Goal: Communication & Community: Participate in discussion

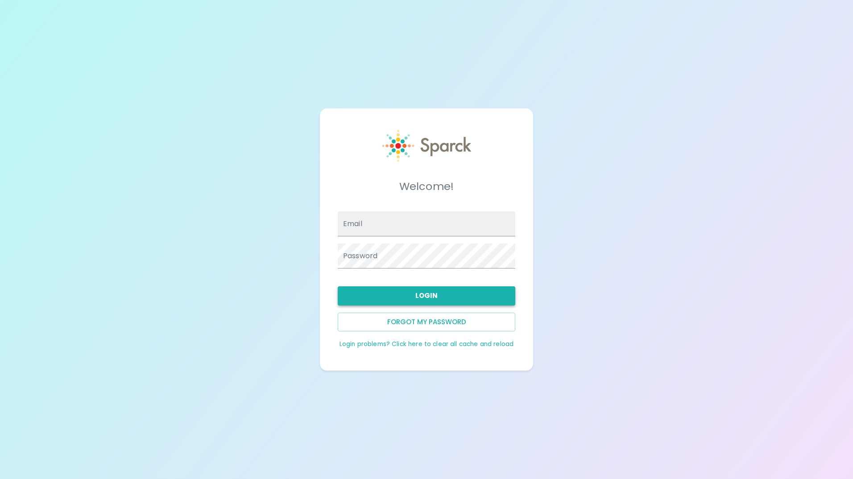
type input "[EMAIL_ADDRESS][DOMAIN_NAME]"
click at [428, 297] on button "Login" at bounding box center [427, 295] width 178 height 19
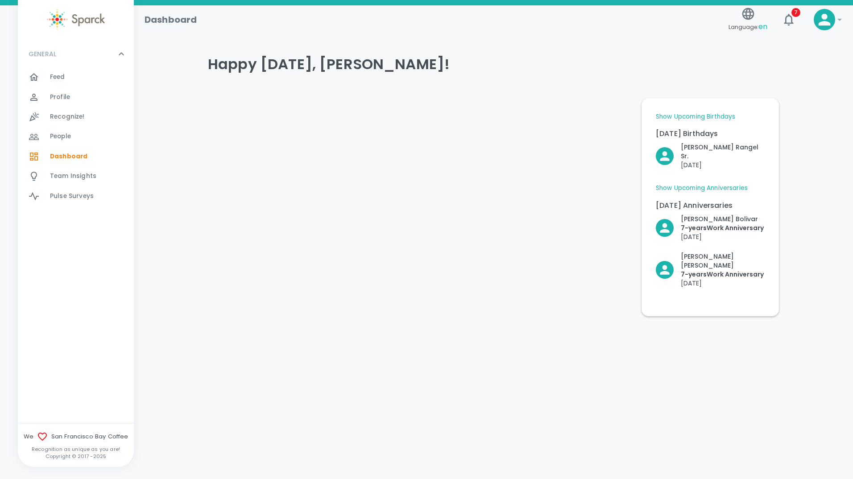
click at [58, 79] on span "Feed" at bounding box center [57, 77] width 15 height 9
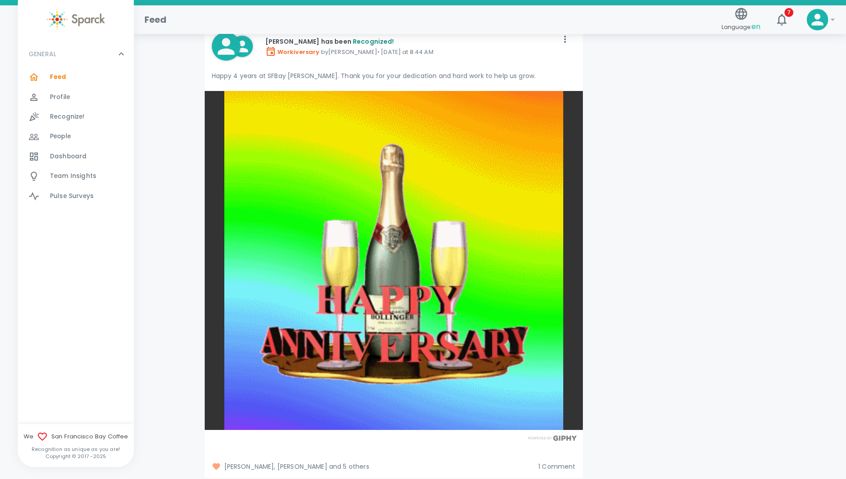
scroll to position [4550, 0]
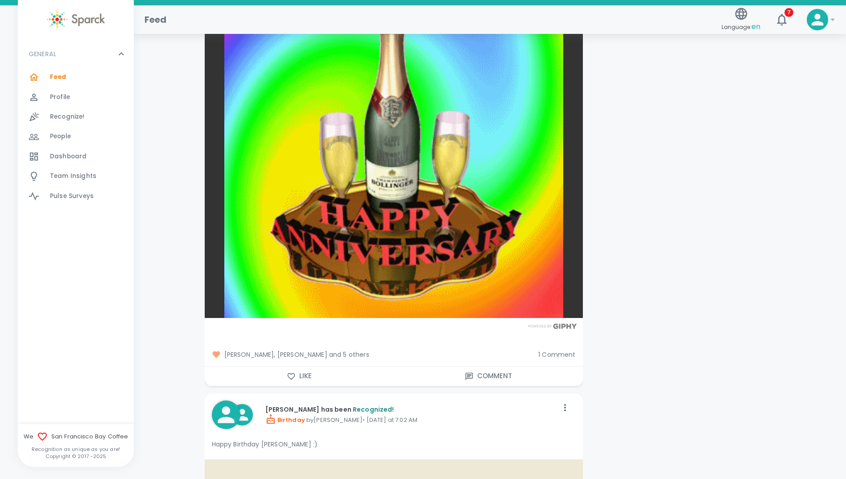
click at [345, 350] on span "[PERSON_NAME], [PERSON_NAME] and 5 others" at bounding box center [372, 354] width 320 height 9
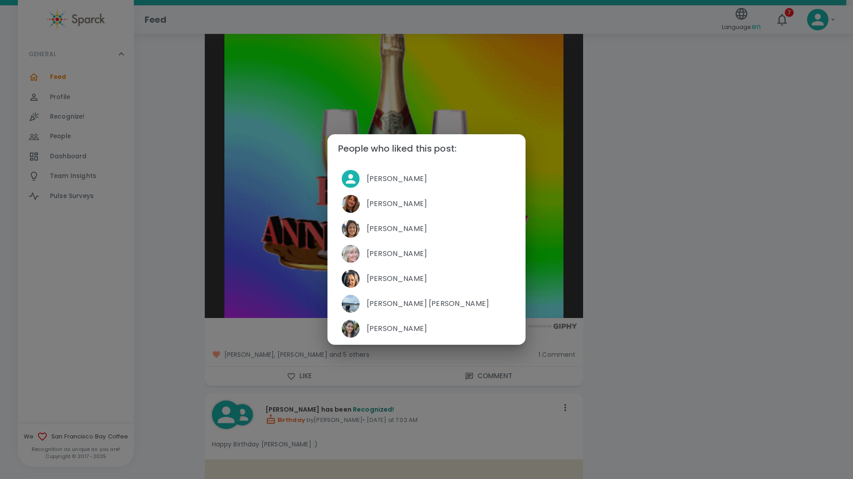
click at [170, 332] on div "People who liked this post: [PERSON_NAME] [PERSON_NAME] [PERSON_NAME] [PERSON_N…" at bounding box center [426, 239] width 853 height 479
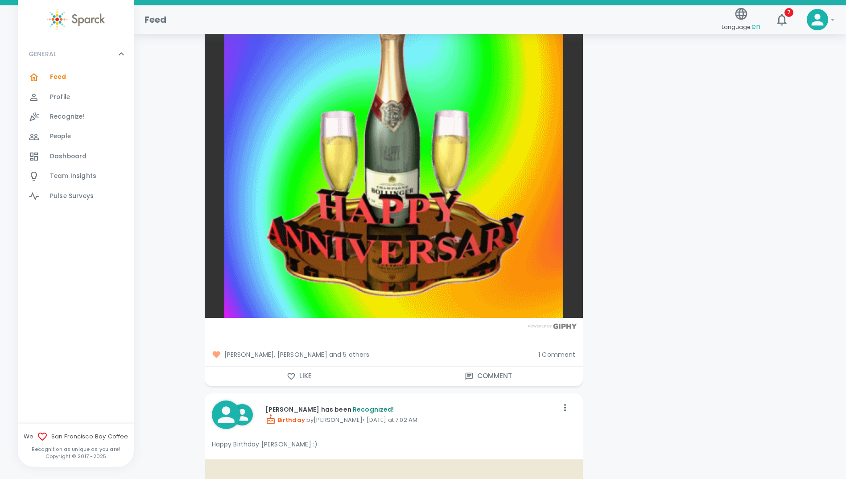
click at [555, 350] on span "1 Comment" at bounding box center [556, 354] width 37 height 9
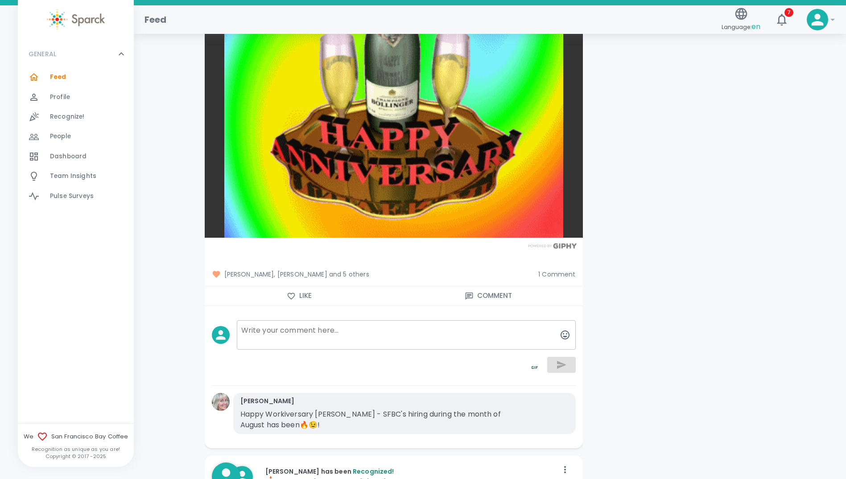
scroll to position [4639, 0]
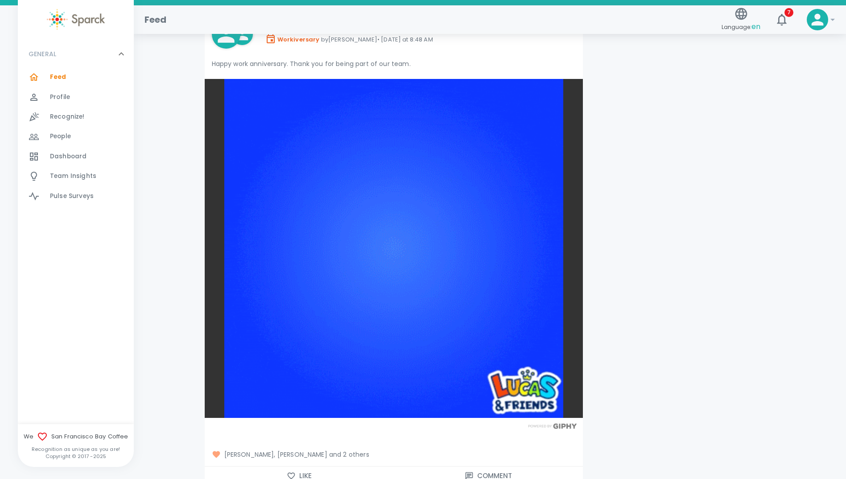
scroll to position [4015, 0]
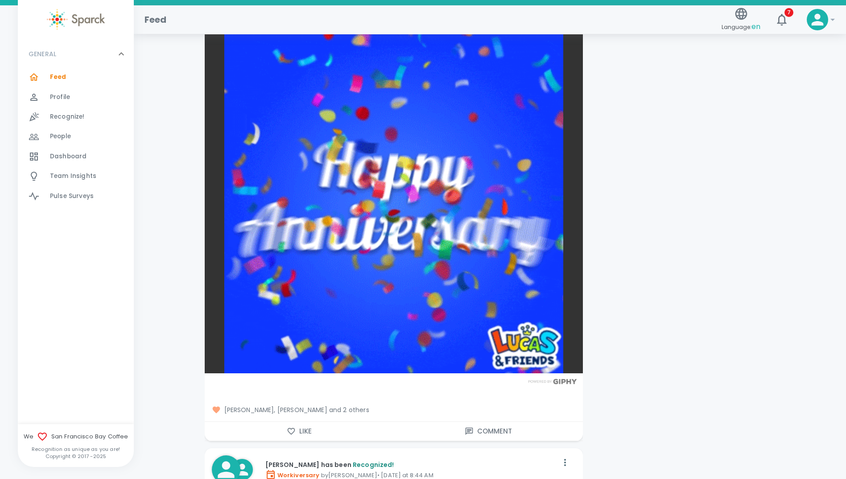
click at [292, 427] on icon "button" at bounding box center [291, 431] width 9 height 9
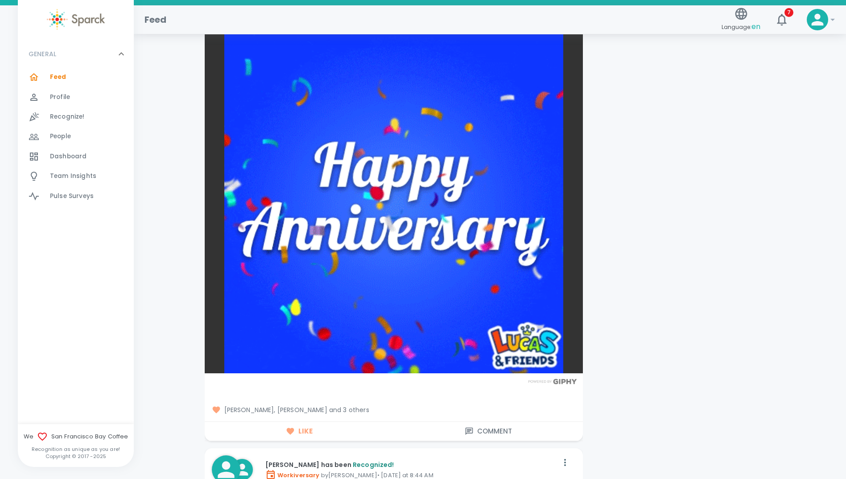
click at [353, 405] on span "[PERSON_NAME], [PERSON_NAME] and 3 others" at bounding box center [394, 409] width 364 height 9
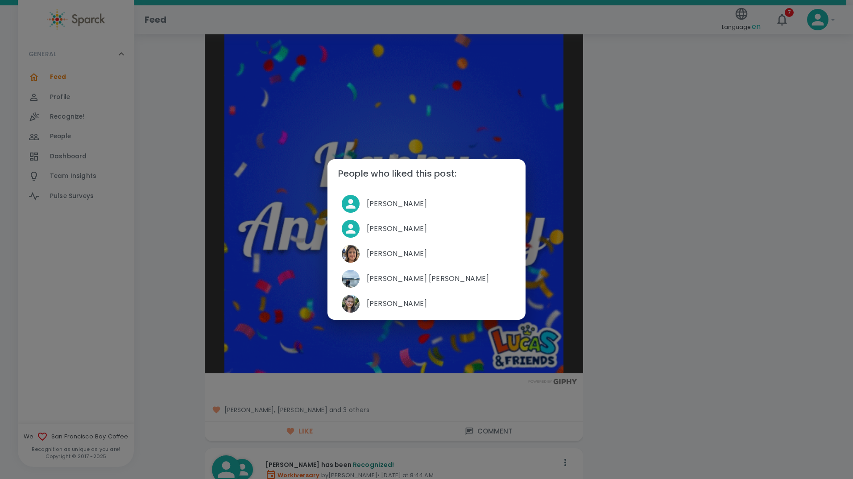
click at [160, 221] on div "People who liked this post: [PERSON_NAME] [PERSON_NAME] [PERSON_NAME] [PERSON_N…" at bounding box center [426, 239] width 853 height 479
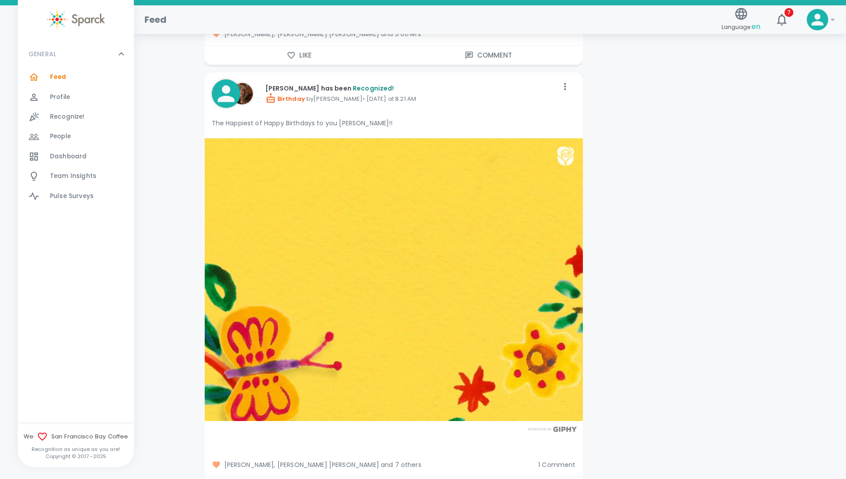
scroll to position [2899, 0]
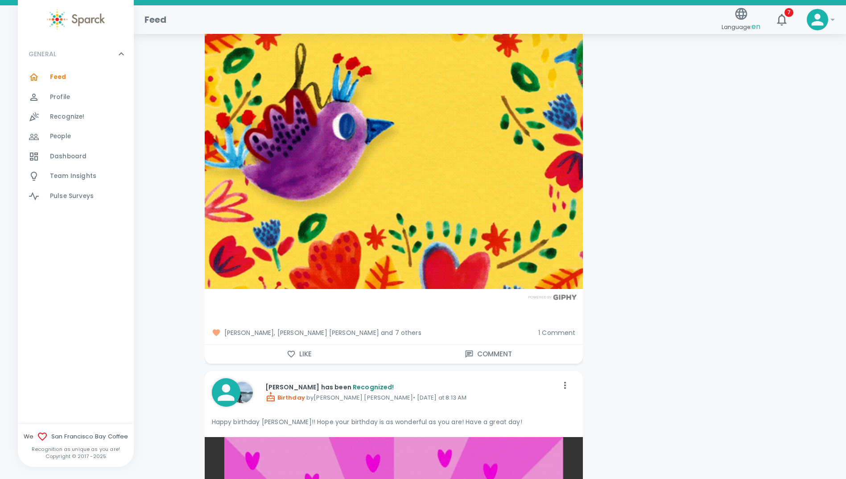
click at [548, 328] on span "1 Comment" at bounding box center [556, 332] width 37 height 9
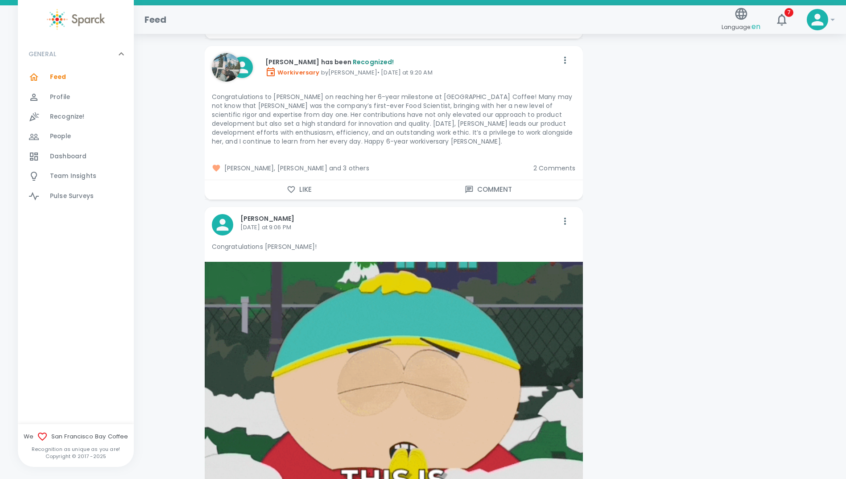
scroll to position [1650, 0]
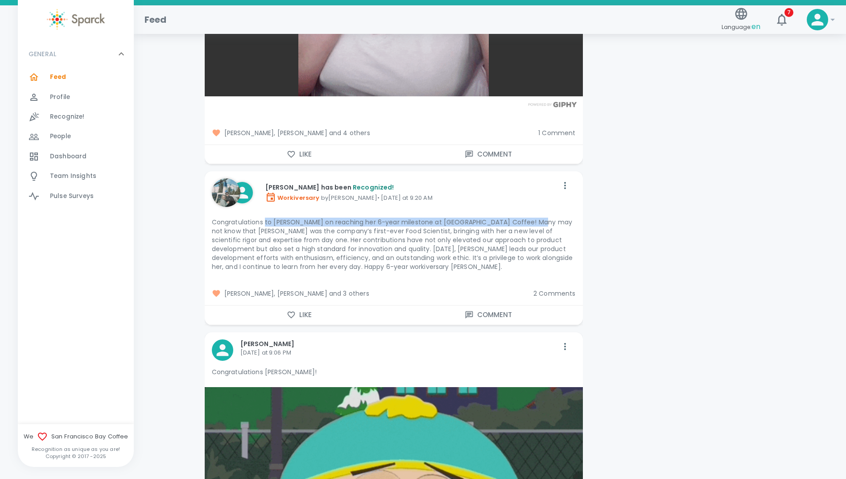
drag, startPoint x: 265, startPoint y: 213, endPoint x: 527, endPoint y: 212, distance: 261.8
click at [527, 218] on p "Congratulations to [PERSON_NAME] on reaching her 6-year milestone at [GEOGRAPHI…" at bounding box center [394, 245] width 364 height 54
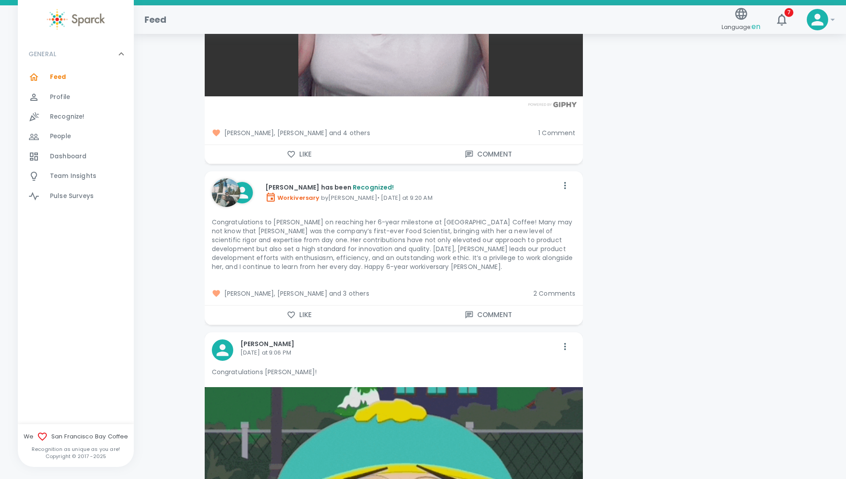
click at [433, 282] on div "[PERSON_NAME], [PERSON_NAME] and 3 others" at bounding box center [366, 290] width 322 height 16
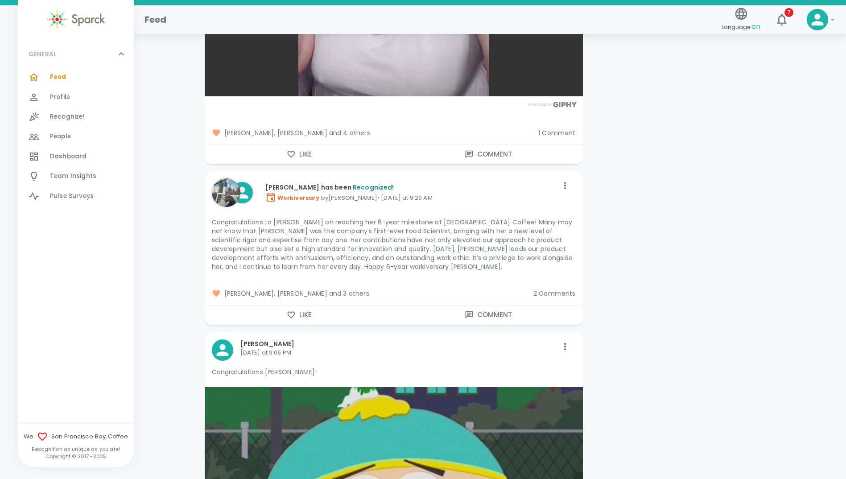
click at [547, 289] on span "2 Comments" at bounding box center [554, 293] width 42 height 9
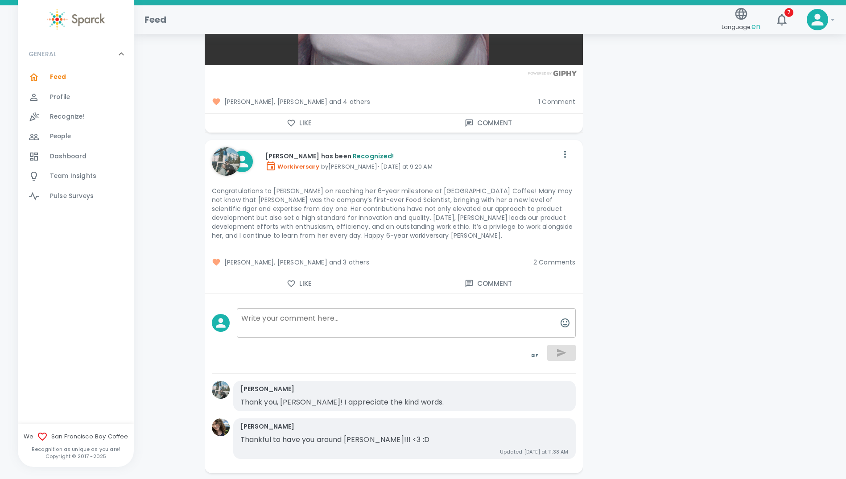
scroll to position [1695, 0]
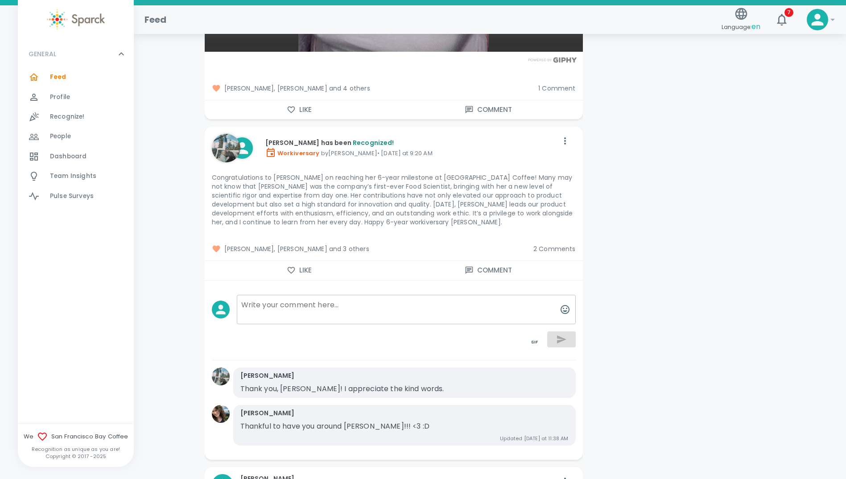
click at [291, 266] on icon "button" at bounding box center [291, 270] width 9 height 9
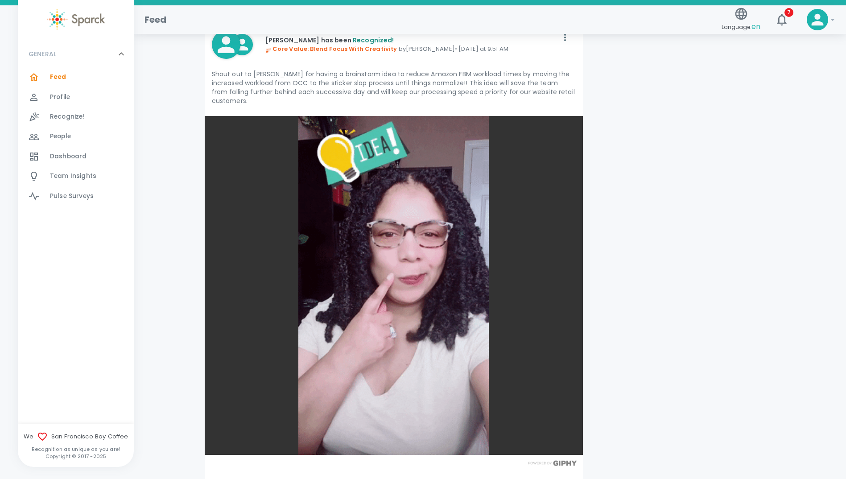
scroll to position [1427, 0]
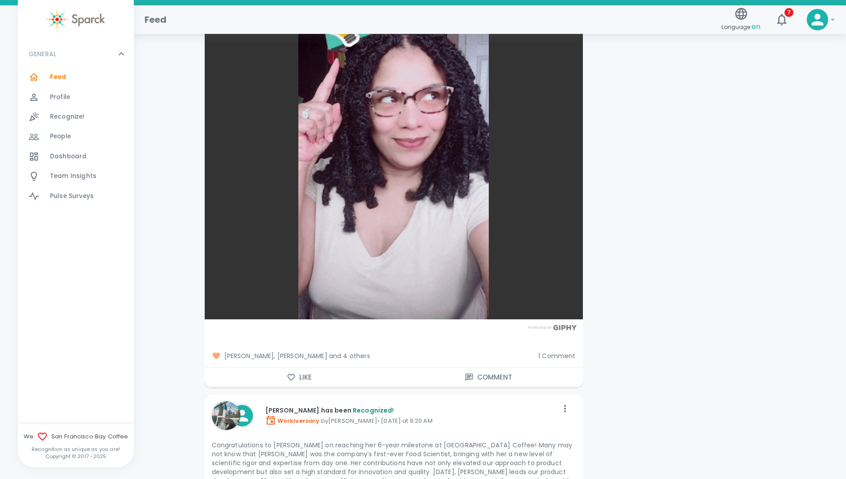
click at [561, 351] on span "1 Comment" at bounding box center [556, 355] width 37 height 9
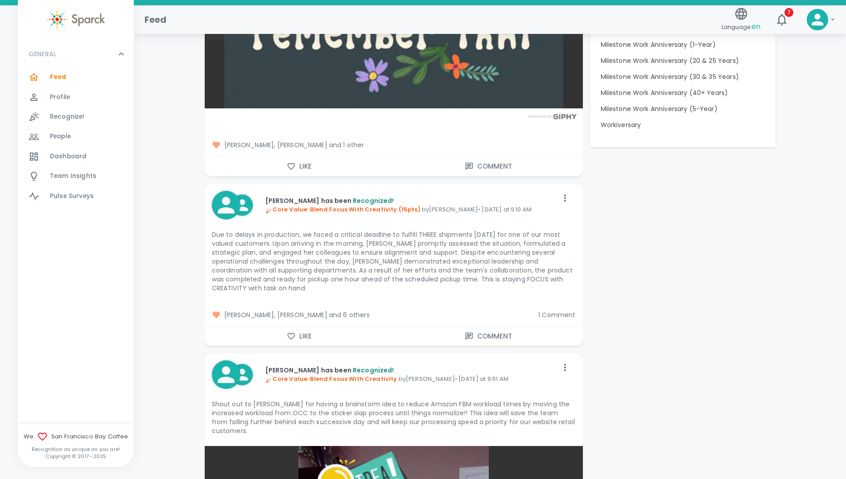
scroll to position [848, 0]
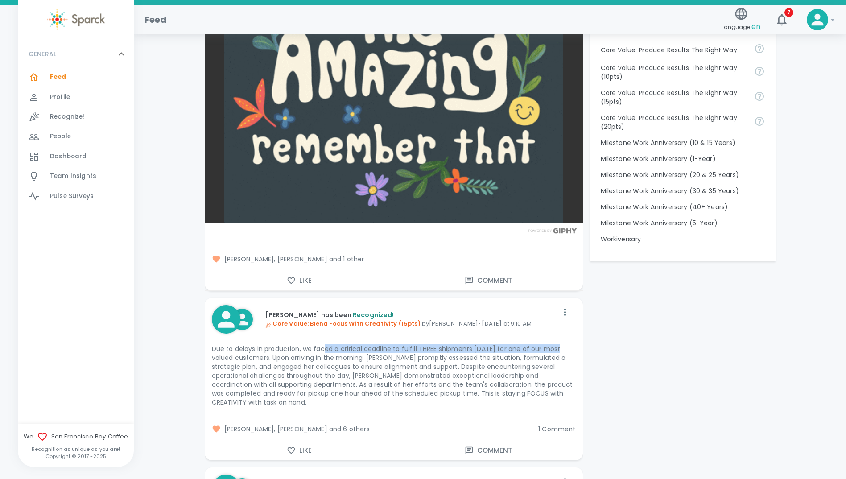
drag, startPoint x: 322, startPoint y: 350, endPoint x: 553, endPoint y: 350, distance: 231.1
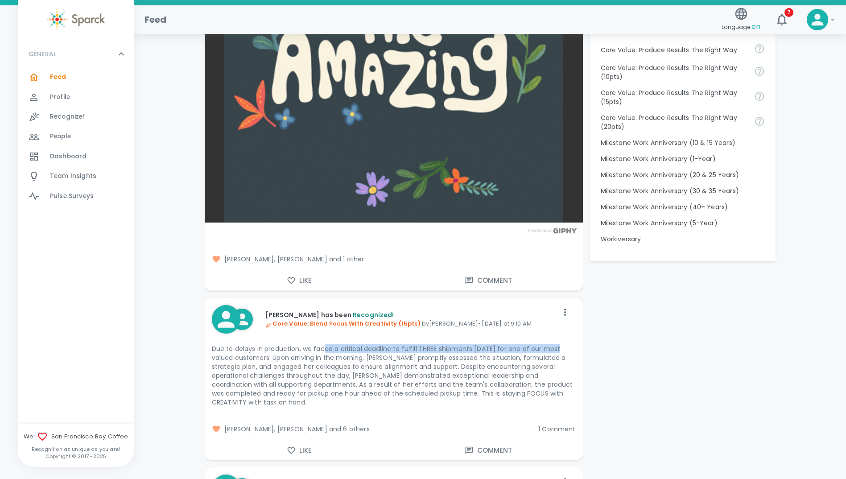
click at [553, 350] on p "Due to delays in production, we faced a critical deadline to fulfill THREE ship…" at bounding box center [394, 375] width 364 height 62
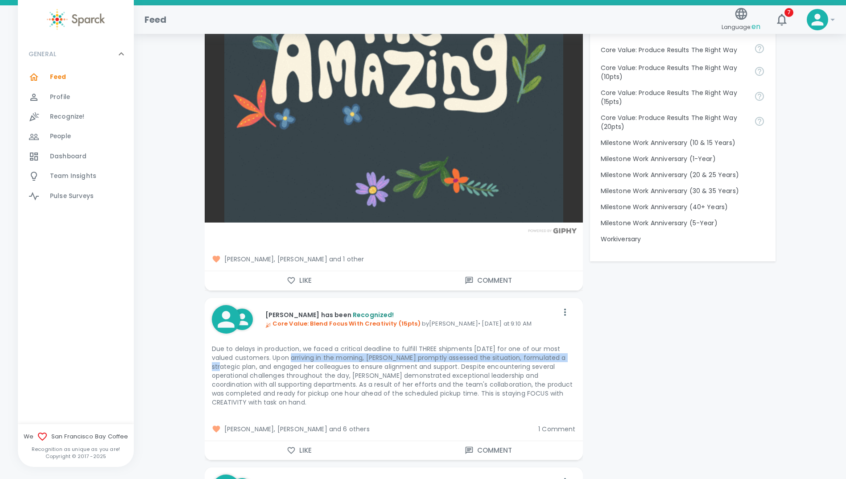
drag, startPoint x: 279, startPoint y: 359, endPoint x: 562, endPoint y: 359, distance: 283.7
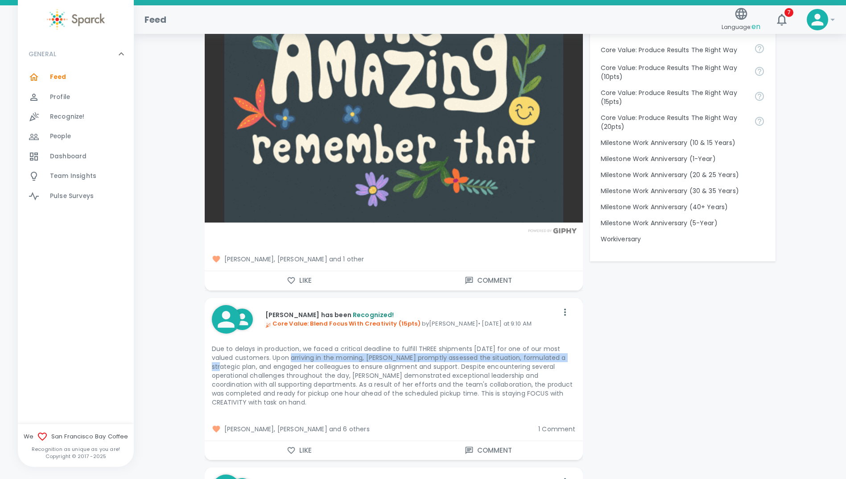
click at [562, 359] on p "Due to delays in production, we faced a critical deadline to fulfill THREE ship…" at bounding box center [394, 375] width 364 height 62
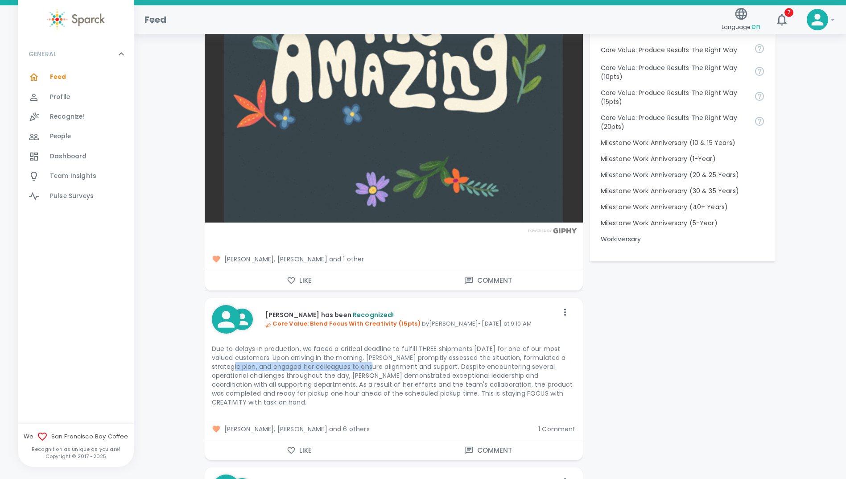
drag, startPoint x: 218, startPoint y: 367, endPoint x: 358, endPoint y: 368, distance: 140.1
click at [358, 368] on p "Due to delays in production, we faced a critical deadline to fulfill THREE ship…" at bounding box center [394, 375] width 364 height 62
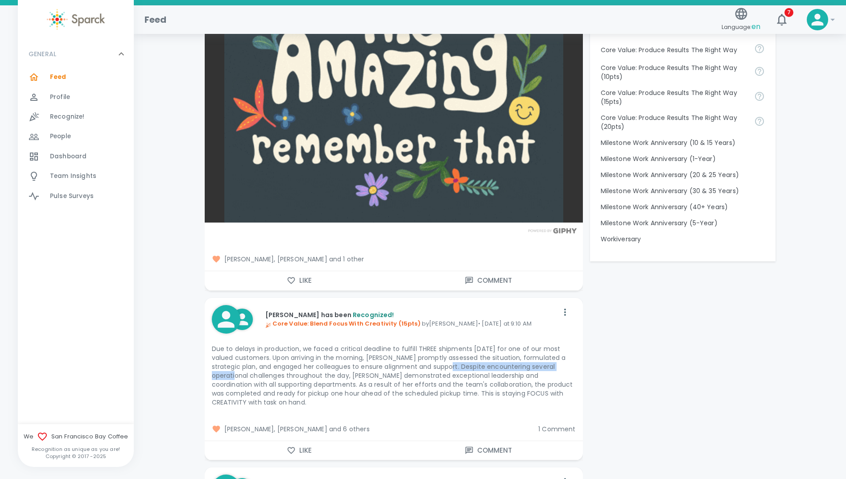
drag, startPoint x: 434, startPoint y: 367, endPoint x: 570, endPoint y: 366, distance: 135.6
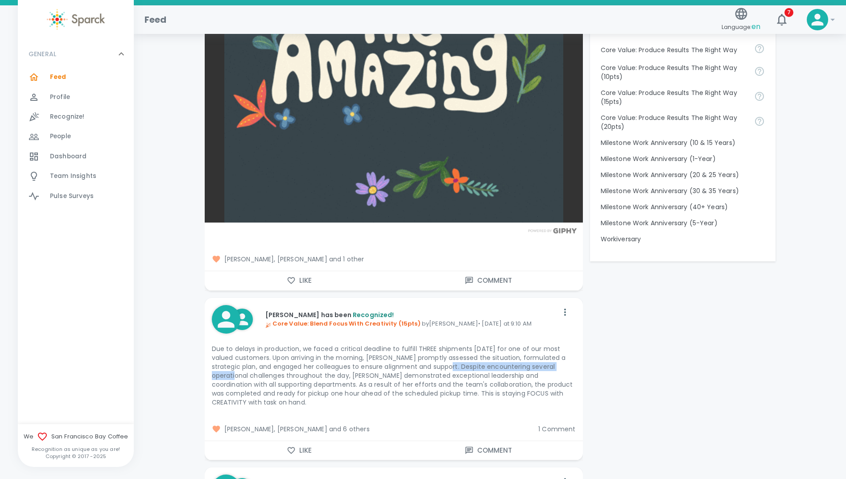
click at [570, 366] on p "Due to delays in production, we faced a critical deadline to fulfill THREE ship…" at bounding box center [394, 375] width 364 height 62
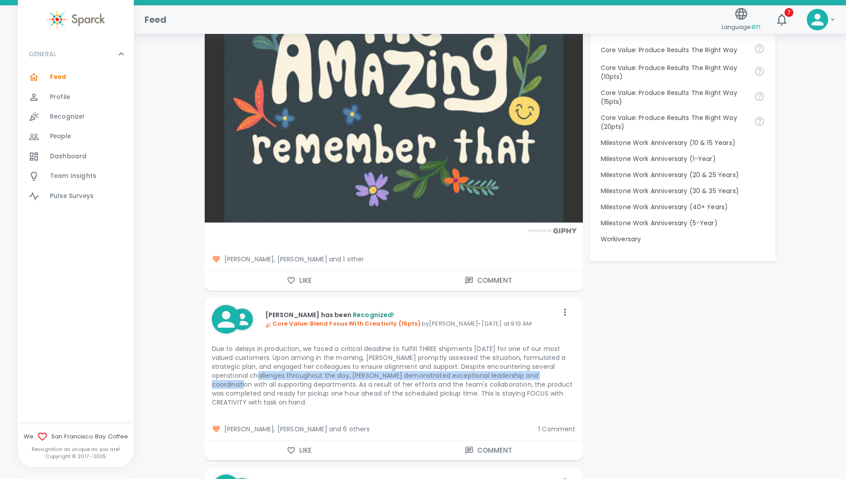
drag, startPoint x: 229, startPoint y: 376, endPoint x: 547, endPoint y: 377, distance: 318.0
click at [547, 377] on p "Due to delays in production, we faced a critical deadline to fulfill THREE ship…" at bounding box center [394, 375] width 364 height 62
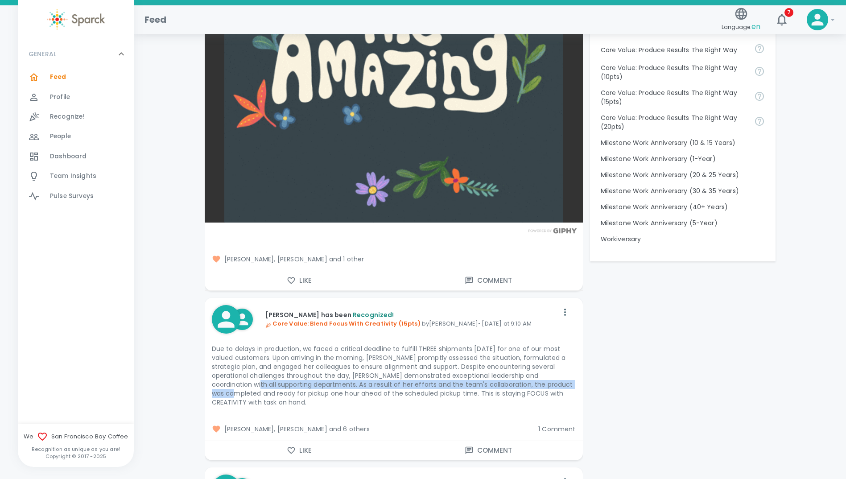
drag, startPoint x: 227, startPoint y: 387, endPoint x: 578, endPoint y: 386, distance: 350.6
click at [578, 386] on div "[PERSON_NAME] has been Recognized! Core Value: Blend Focus With Creativity (15p…" at bounding box center [394, 358] width 378 height 120
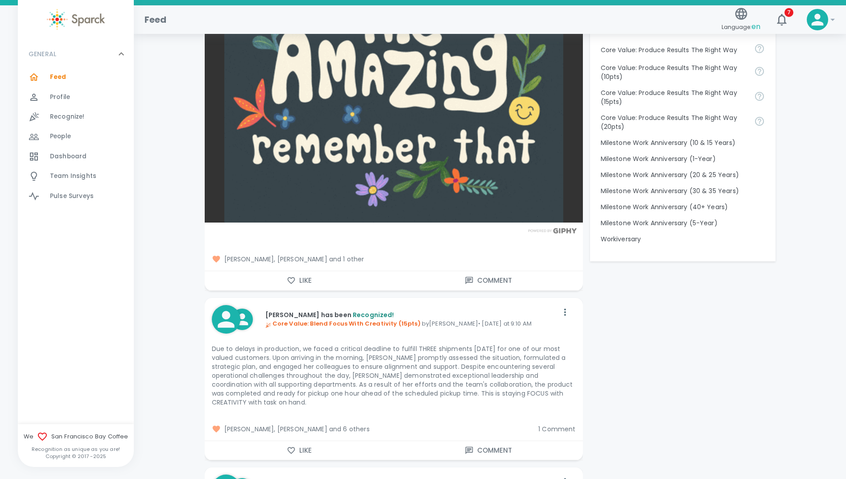
click at [246, 393] on p "Due to delays in production, we faced a critical deadline to fulfill THREE ship…" at bounding box center [394, 375] width 364 height 62
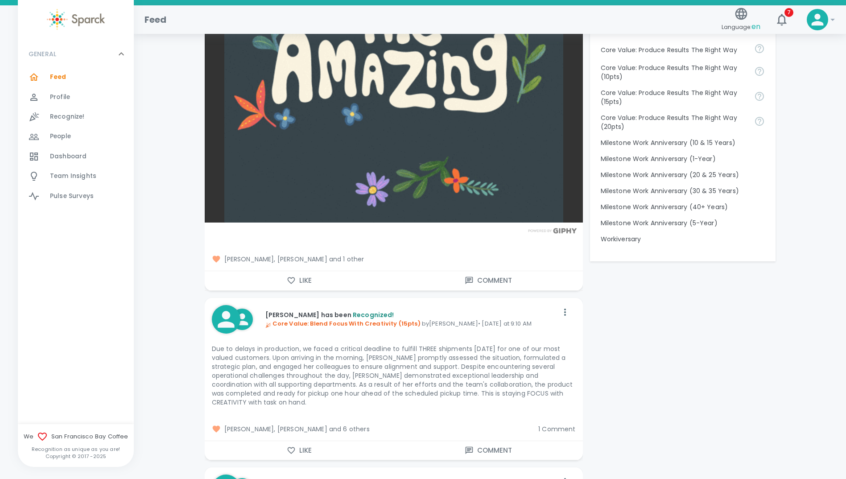
click at [430, 407] on div "Due to delays in production, we faced a critical deadline to fulfill THREE ship…" at bounding box center [394, 376] width 364 height 70
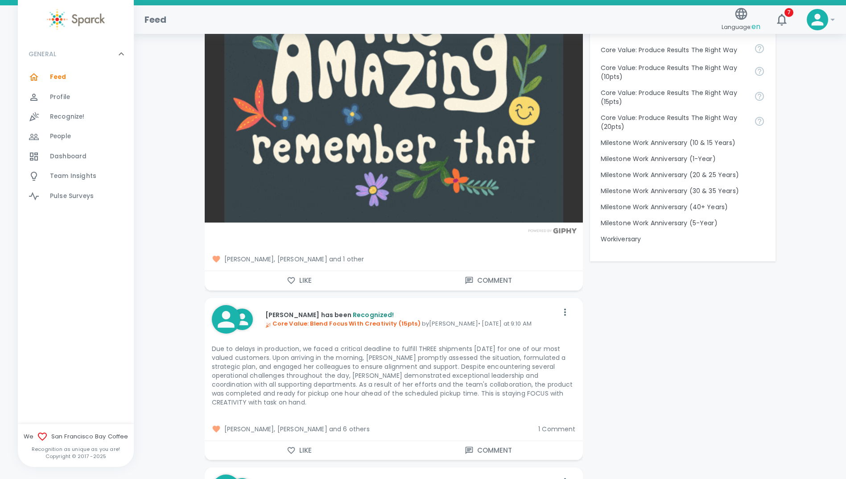
click at [345, 430] on span "[PERSON_NAME], [PERSON_NAME] and 6 others" at bounding box center [372, 429] width 320 height 9
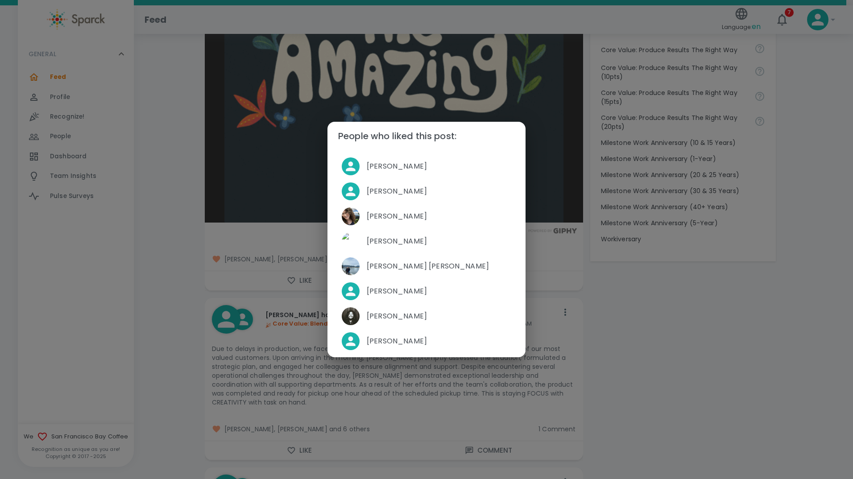
click at [175, 211] on div "People who liked this post: [PERSON_NAME] [PERSON_NAME] [PERSON_NAME] [PERSON_N…" at bounding box center [426, 239] width 853 height 479
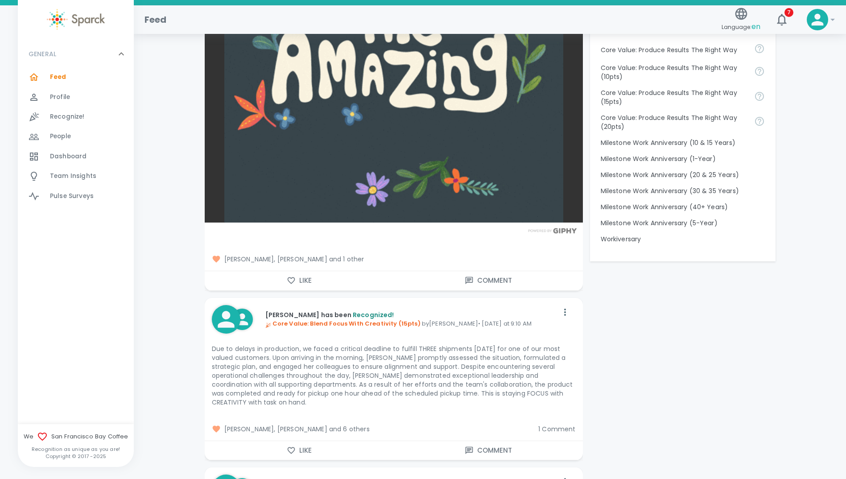
click at [290, 450] on icon "button" at bounding box center [291, 450] width 9 height 9
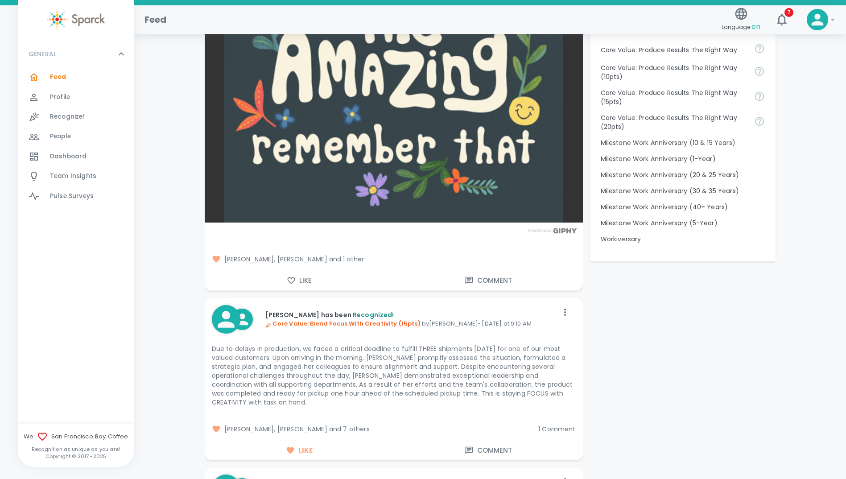
click at [550, 430] on span "1 Comment" at bounding box center [556, 429] width 37 height 9
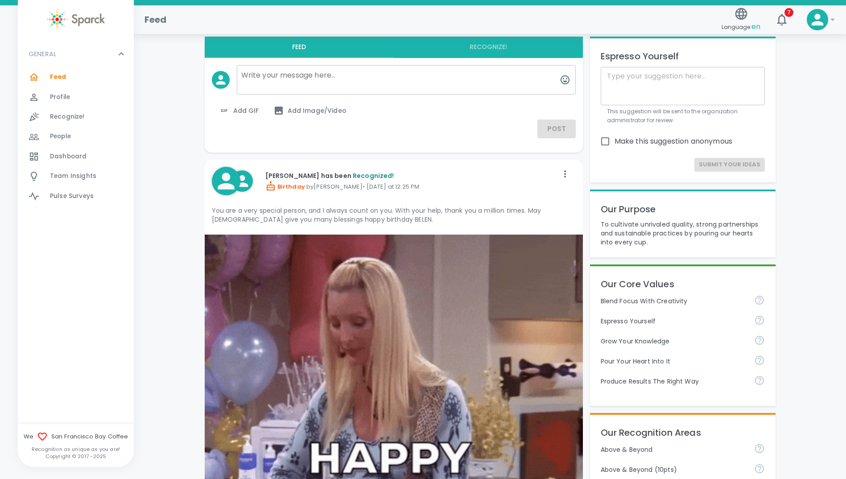
scroll to position [0, 0]
